Goal: Find specific page/section: Find specific page/section

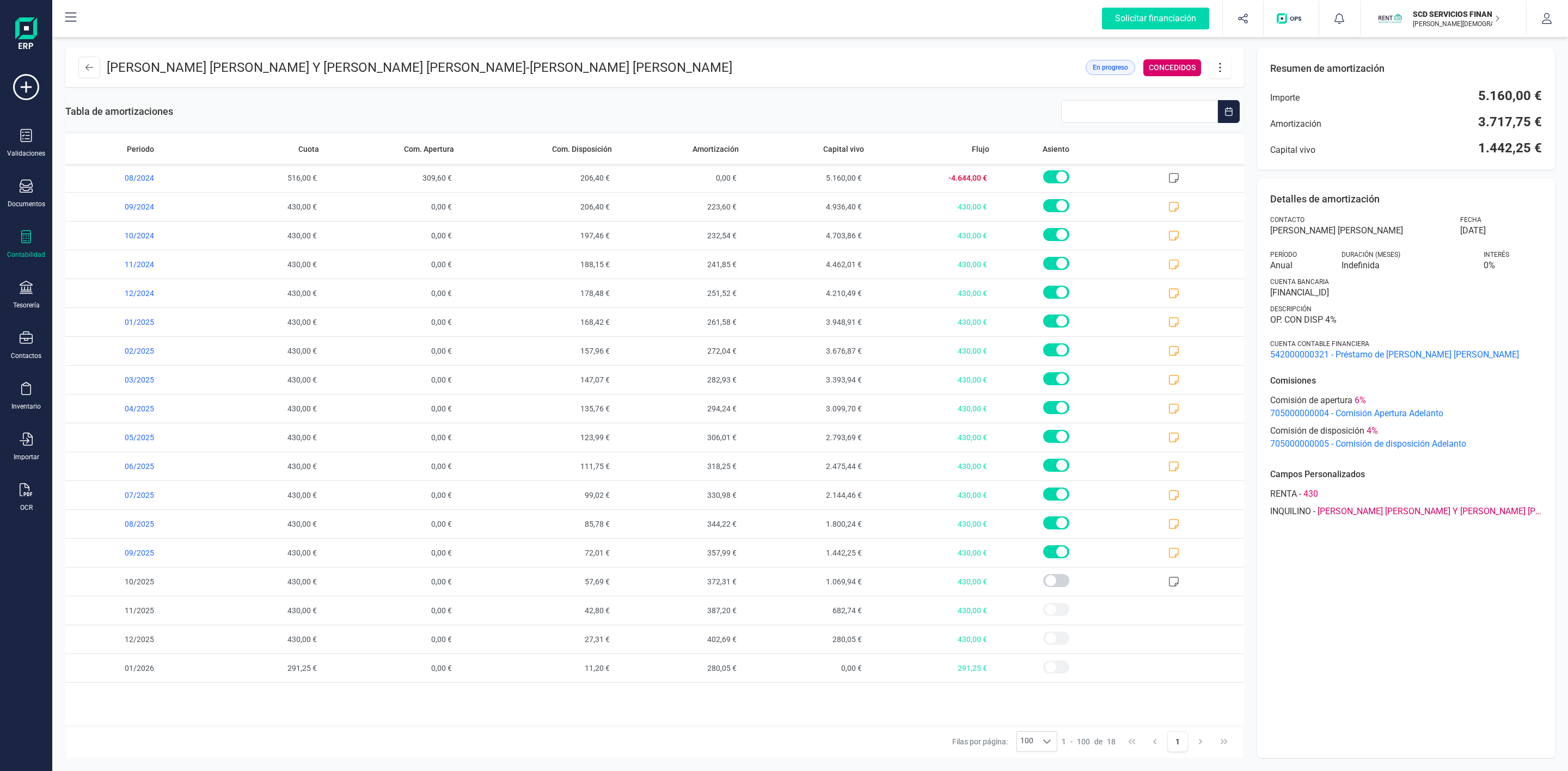
click at [17, 237] on div "Contabilidad" at bounding box center [26, 244] width 43 height 29
click at [100, 284] on span "Préstamos" at bounding box center [115, 278] width 65 height 13
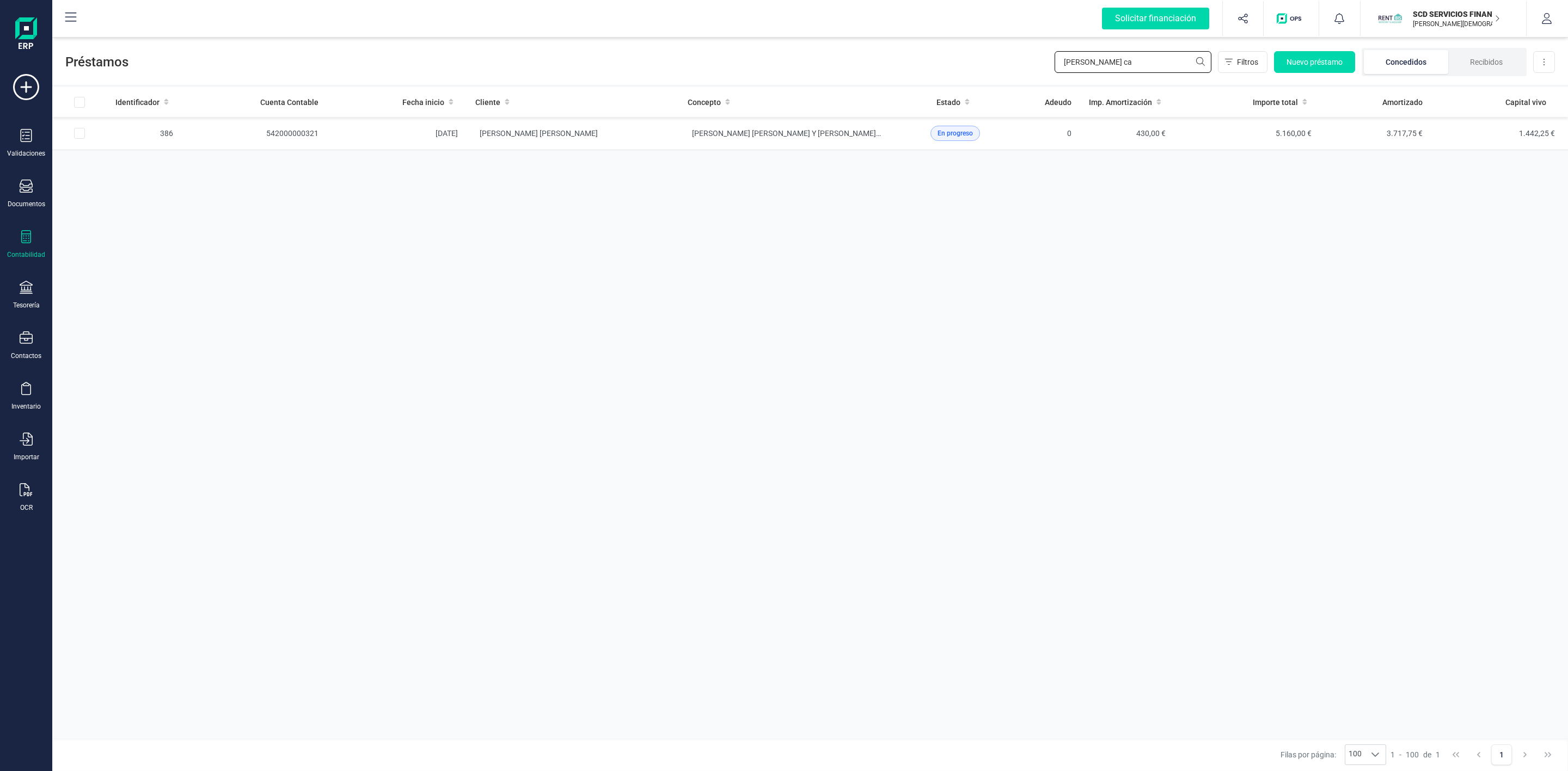
click at [1119, 68] on input "[PERSON_NAME] ca" at bounding box center [1133, 62] width 157 height 22
drag, startPoint x: 1111, startPoint y: 68, endPoint x: 1044, endPoint y: 78, distance: 67.7
click at [1044, 78] on div "Préstamos [PERSON_NAME] ca Filtros Nuevo préstamo Concedidos Recibidos Descarga…" at bounding box center [810, 60] width 1515 height 50
type input "peser"
click at [641, 118] on td "PESERLIM 2017 SL" at bounding box center [573, 134] width 212 height 33
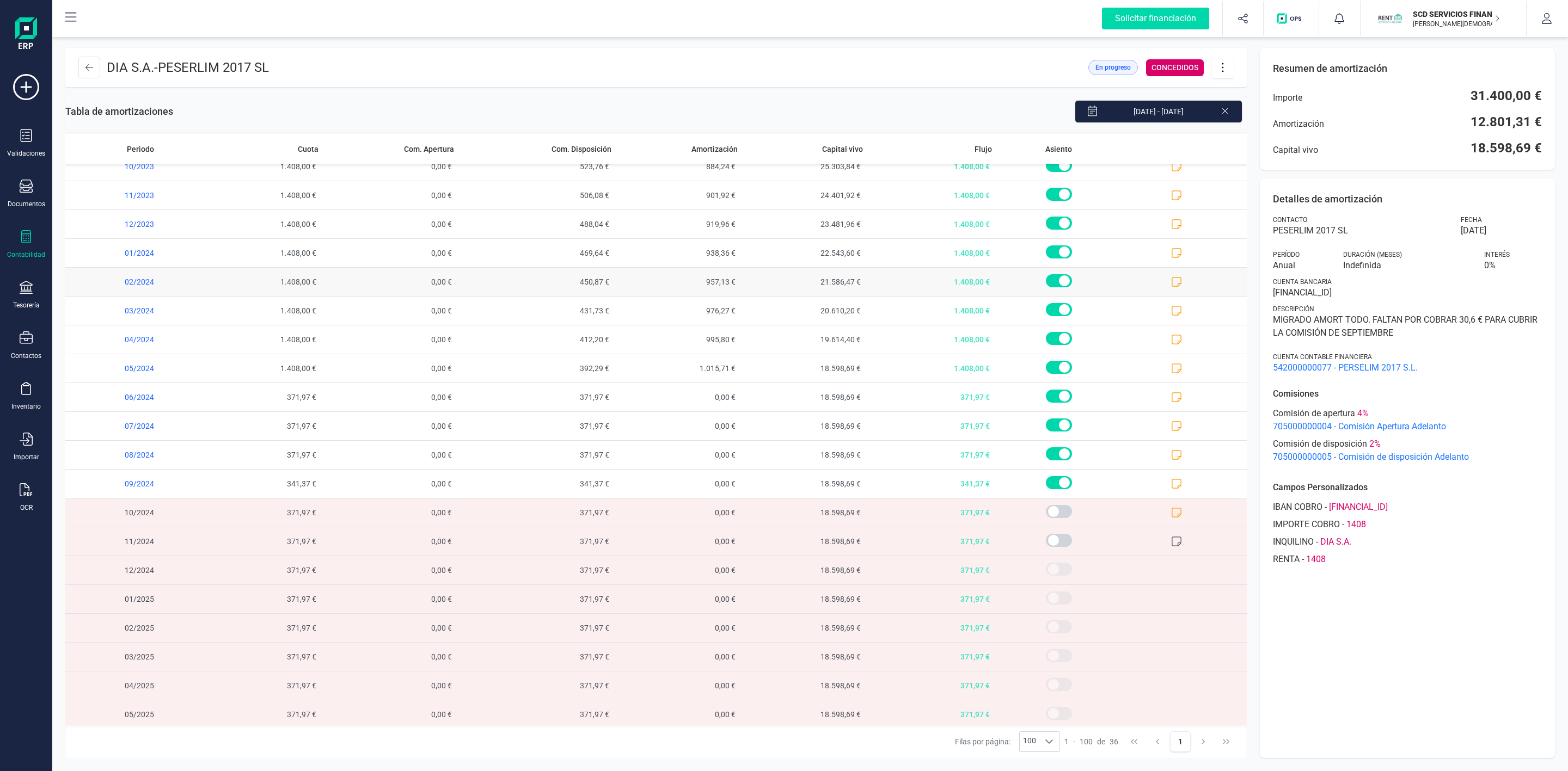
scroll to position [327, 0]
